Goal: Task Accomplishment & Management: Use online tool/utility

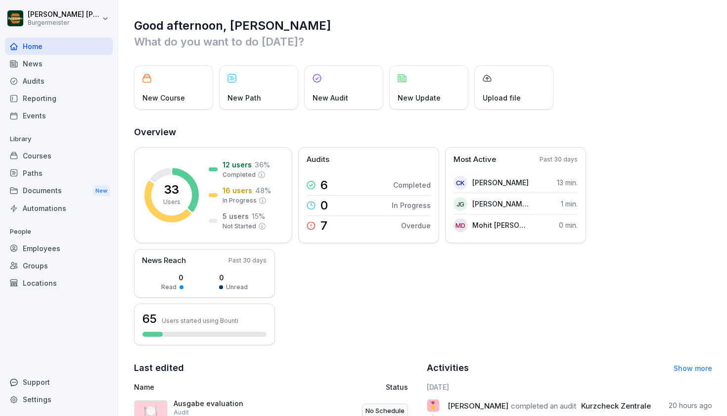
click at [67, 98] on div "Reporting" at bounding box center [59, 98] width 108 height 17
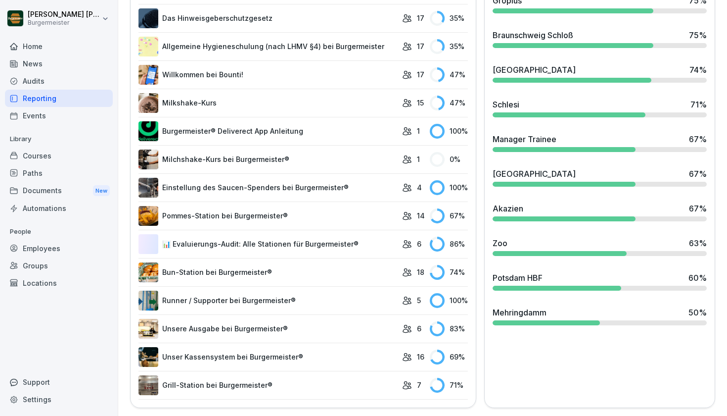
scroll to position [716, 0]
click at [47, 83] on div "Audits" at bounding box center [59, 80] width 108 height 17
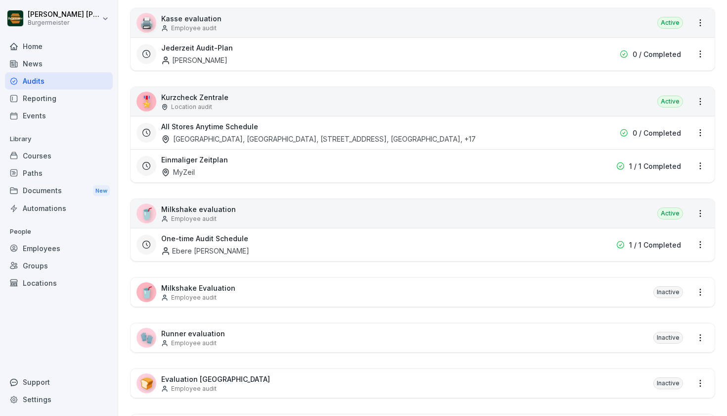
scroll to position [431, 0]
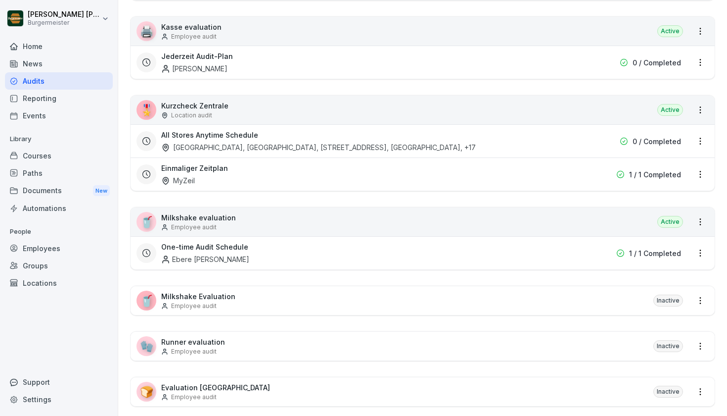
click at [189, 107] on p "Kurzcheck Zentrale" at bounding box center [194, 105] width 67 height 10
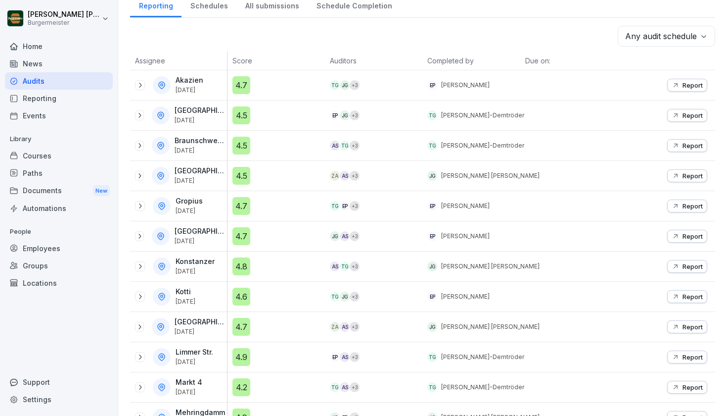
scroll to position [144, 0]
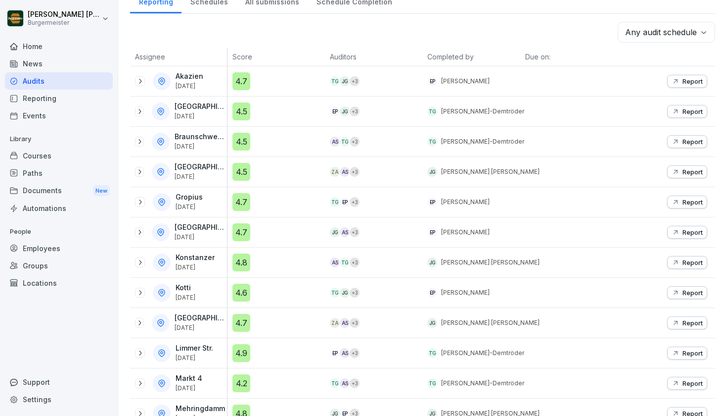
click at [194, 196] on p "Gropius" at bounding box center [189, 197] width 27 height 8
click at [139, 202] on icon at bounding box center [140, 202] width 8 height 8
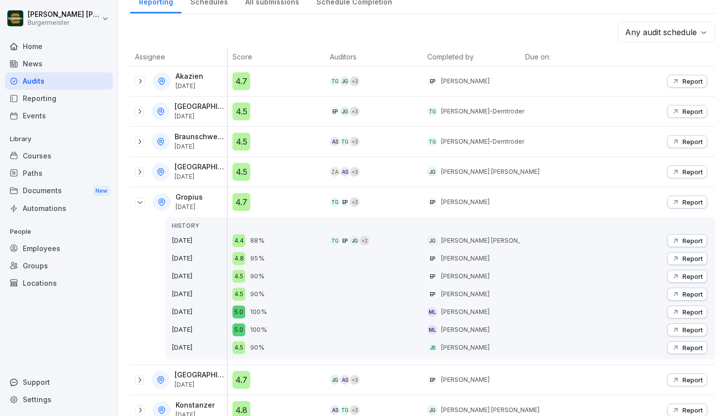
drag, startPoint x: 190, startPoint y: 144, endPoint x: 209, endPoint y: 147, distance: 19.5
click at [209, 147] on p "[DATE]" at bounding box center [200, 146] width 50 height 7
drag, startPoint x: 175, startPoint y: 322, endPoint x: 205, endPoint y: 329, distance: 30.9
click at [219, 330] on div "HISTORY [DATE] [DATE] [DATE] [DATE] [DATE] [DATE] [DATE]" at bounding box center [196, 288] width 61 height 143
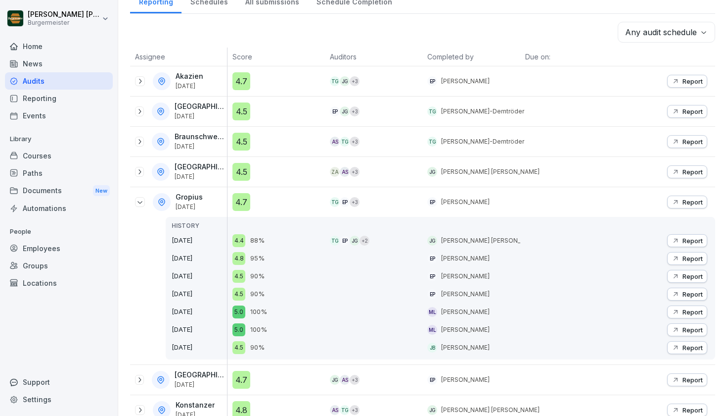
click at [200, 329] on p "[DATE]" at bounding box center [199, 330] width 55 height 10
click at [697, 204] on p "Report" at bounding box center [693, 202] width 20 height 8
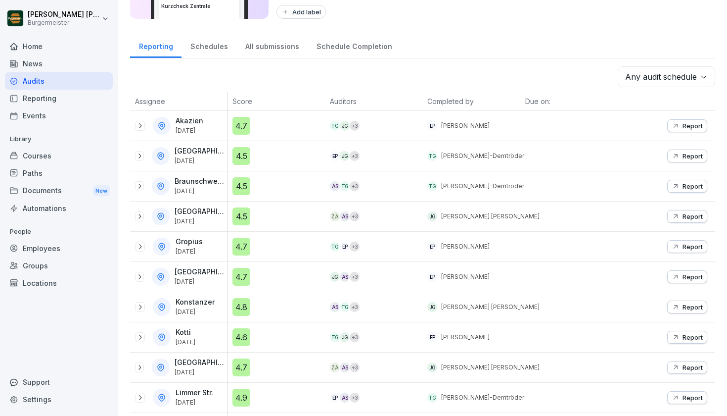
scroll to position [101, 0]
click at [140, 279] on icon at bounding box center [140, 276] width 8 height 8
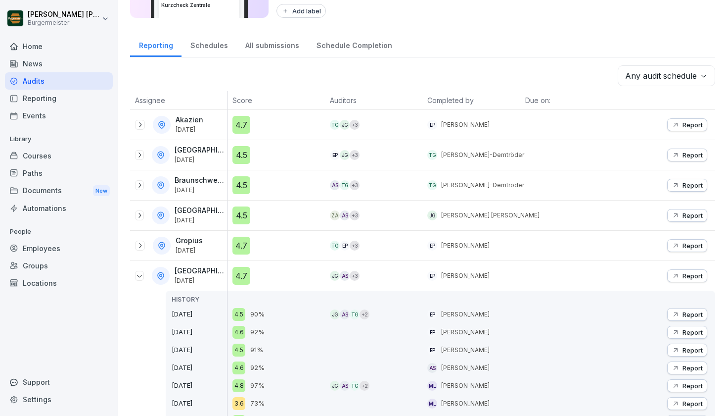
click at [206, 275] on div "[GEOGRAPHIC_DATA] [DATE]" at bounding box center [201, 275] width 52 height 17
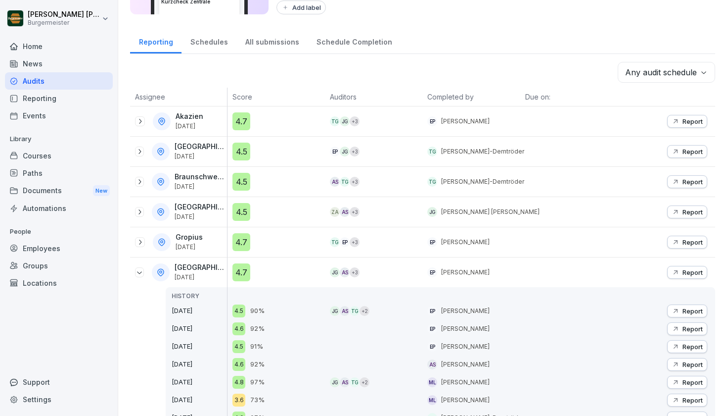
click at [136, 273] on div at bounding box center [139, 272] width 9 height 10
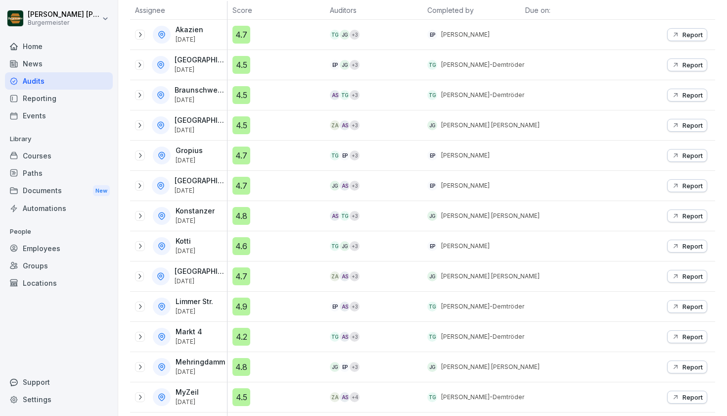
scroll to position [193, 0]
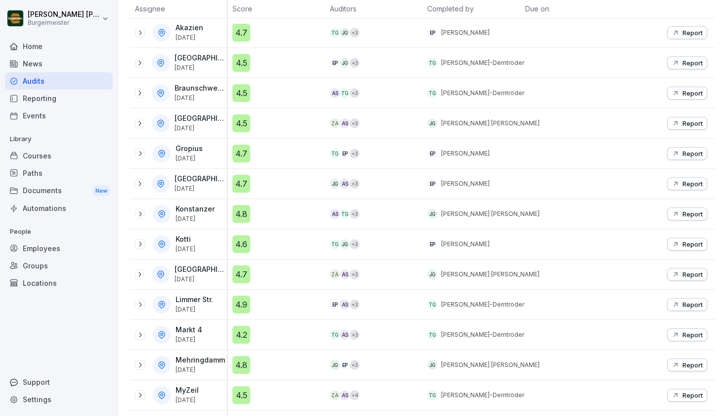
drag, startPoint x: 191, startPoint y: 243, endPoint x: 210, endPoint y: 248, distance: 19.9
click at [223, 250] on div "Kotti [DATE]" at bounding box center [181, 244] width 92 height 18
drag, startPoint x: 210, startPoint y: 248, endPoint x: 182, endPoint y: 242, distance: 28.8
click at [195, 247] on p "[DATE]" at bounding box center [186, 248] width 20 height 7
click at [142, 241] on icon at bounding box center [140, 244] width 8 height 8
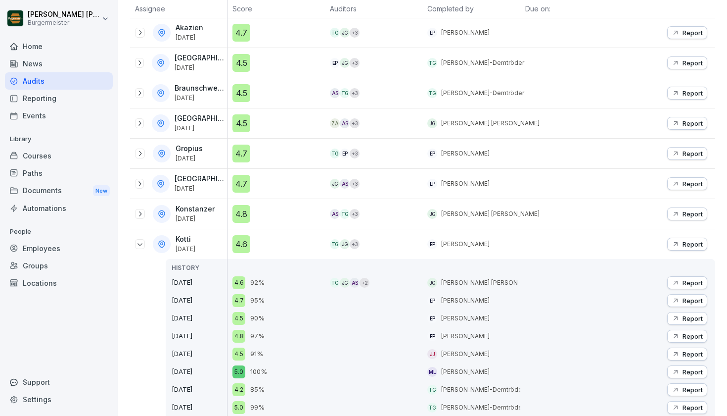
click at [684, 239] on button "Report" at bounding box center [687, 244] width 40 height 13
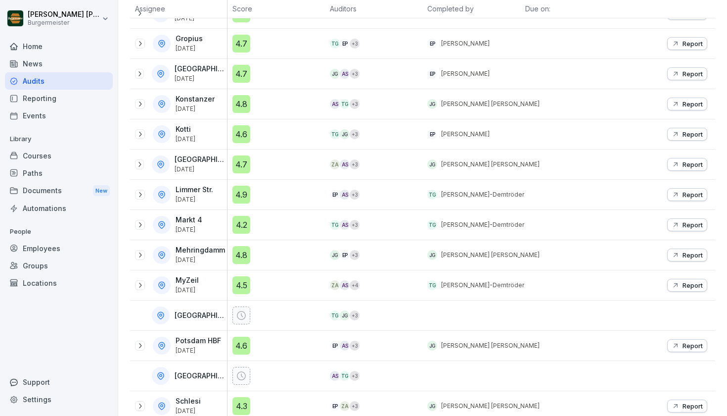
scroll to position [304, 0]
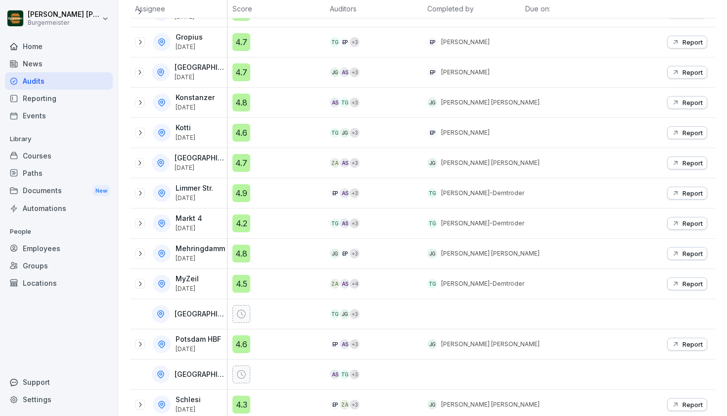
drag, startPoint x: 178, startPoint y: 220, endPoint x: 199, endPoint y: 230, distance: 23.5
click at [199, 230] on div "Markt 4 [DATE]" at bounding box center [190, 222] width 29 height 17
click at [199, 230] on p "[DATE]" at bounding box center [189, 228] width 27 height 7
drag, startPoint x: 185, startPoint y: 219, endPoint x: 208, endPoint y: 225, distance: 23.5
click at [204, 225] on div "Markt 4 [DATE]" at bounding box center [190, 222] width 29 height 17
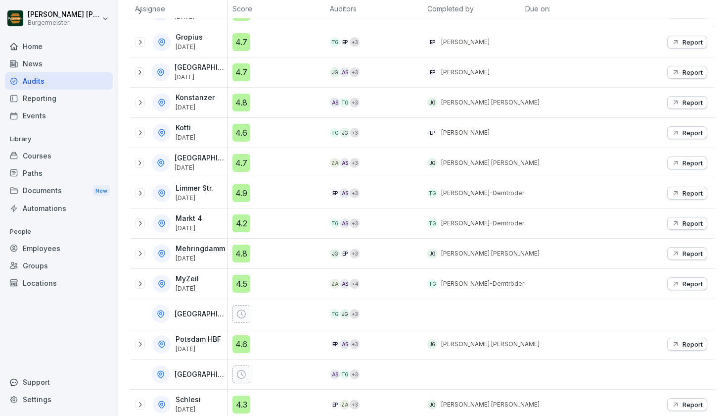
click at [202, 225] on p "[DATE]" at bounding box center [189, 228] width 27 height 7
drag, startPoint x: 174, startPoint y: 222, endPoint x: 191, endPoint y: 229, distance: 18.5
click at [191, 229] on div "Markt 4 [DATE]" at bounding box center [181, 223] width 92 height 18
click at [191, 229] on p "[DATE]" at bounding box center [189, 228] width 27 height 7
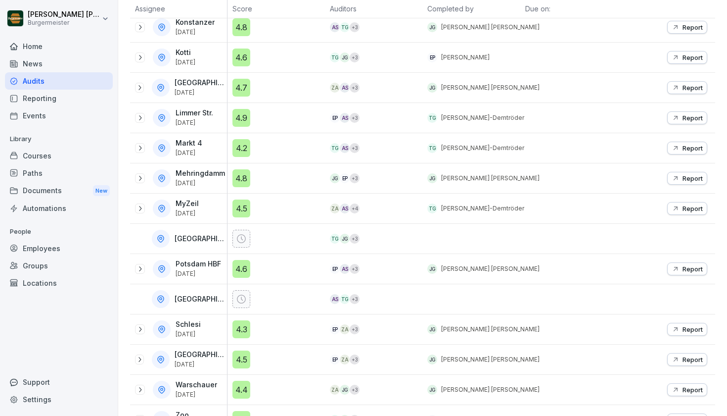
scroll to position [380, 0]
click at [135, 271] on div "Potsdam HBF [DATE]" at bounding box center [178, 268] width 97 height 30
click at [141, 270] on icon at bounding box center [140, 268] width 8 height 8
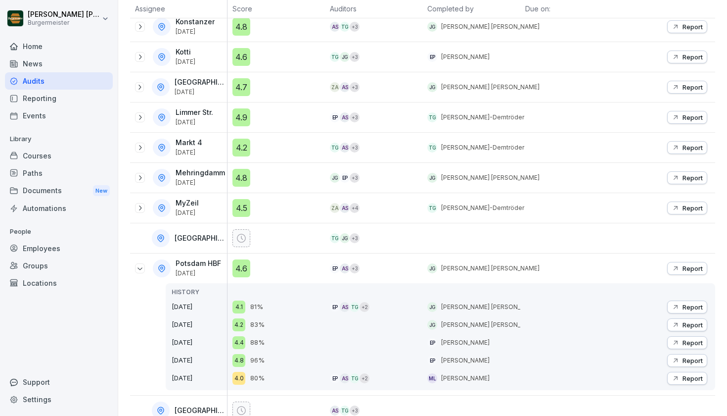
click at [692, 270] on p "Report" at bounding box center [693, 268] width 20 height 8
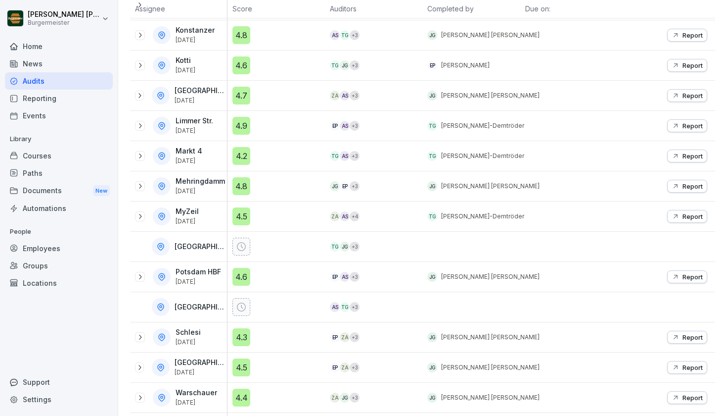
scroll to position [376, 0]
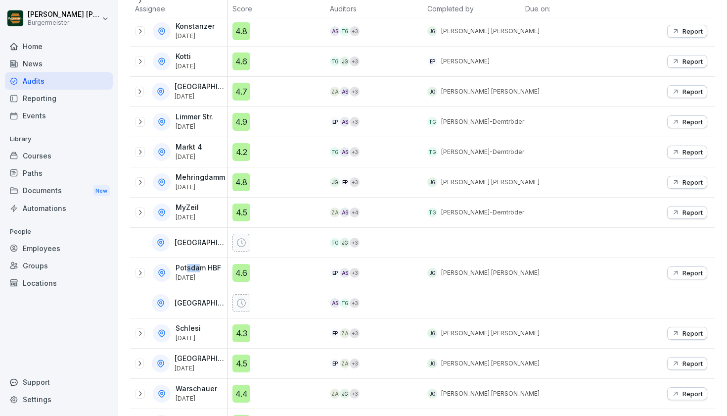
drag, startPoint x: 195, startPoint y: 270, endPoint x: 201, endPoint y: 270, distance: 6.4
click at [201, 270] on p "Potsdam HBF" at bounding box center [199, 268] width 46 height 8
click at [200, 273] on div "Potsdam HBF [DATE]" at bounding box center [200, 272] width 48 height 17
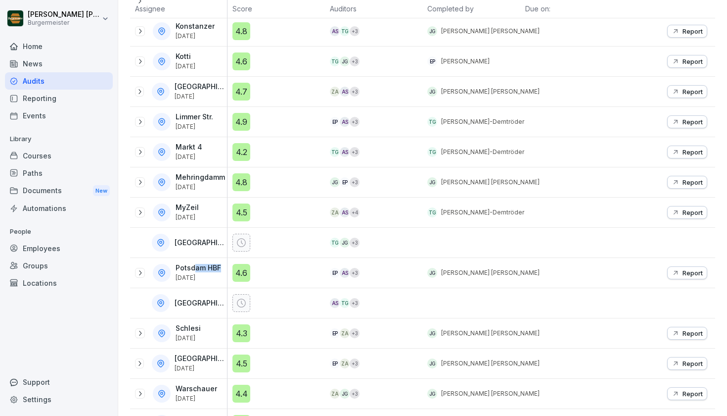
click at [198, 275] on div "Potsdam HBF [DATE]" at bounding box center [181, 273] width 92 height 18
click at [198, 275] on p "[DATE]" at bounding box center [199, 277] width 46 height 7
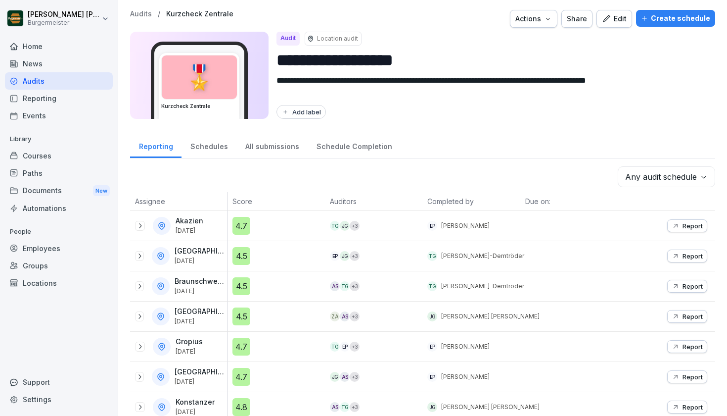
scroll to position [0, 0]
click at [206, 315] on p "[GEOGRAPHIC_DATA]" at bounding box center [200, 311] width 50 height 8
